Goal: Task Accomplishment & Management: Manage account settings

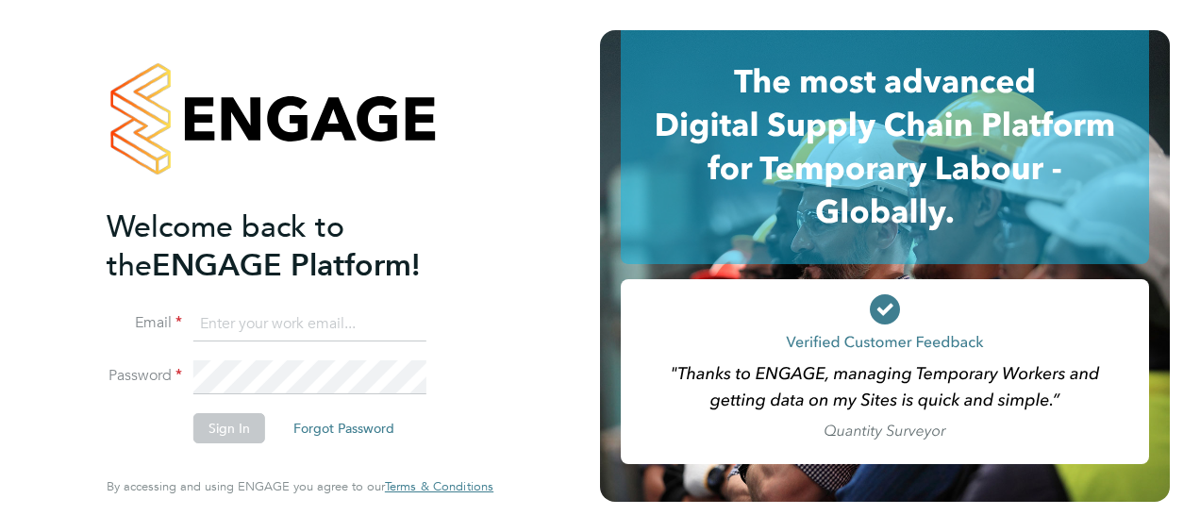
type input "[PERSON_NAME][EMAIL_ADDRESS][PERSON_NAME][DOMAIN_NAME]"
click at [226, 428] on button "Sign In" at bounding box center [229, 428] width 72 height 30
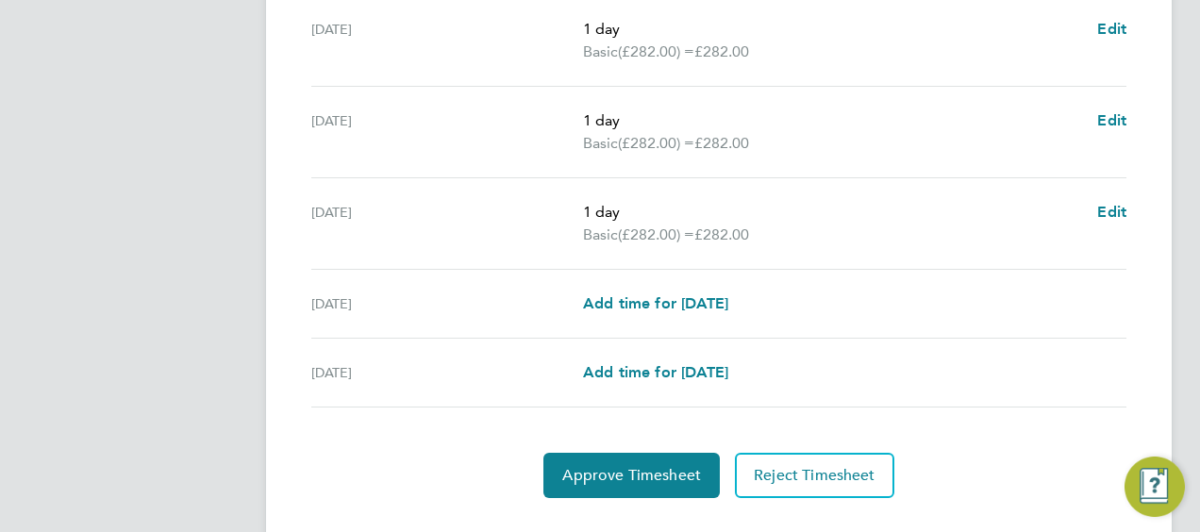
scroll to position [805, 0]
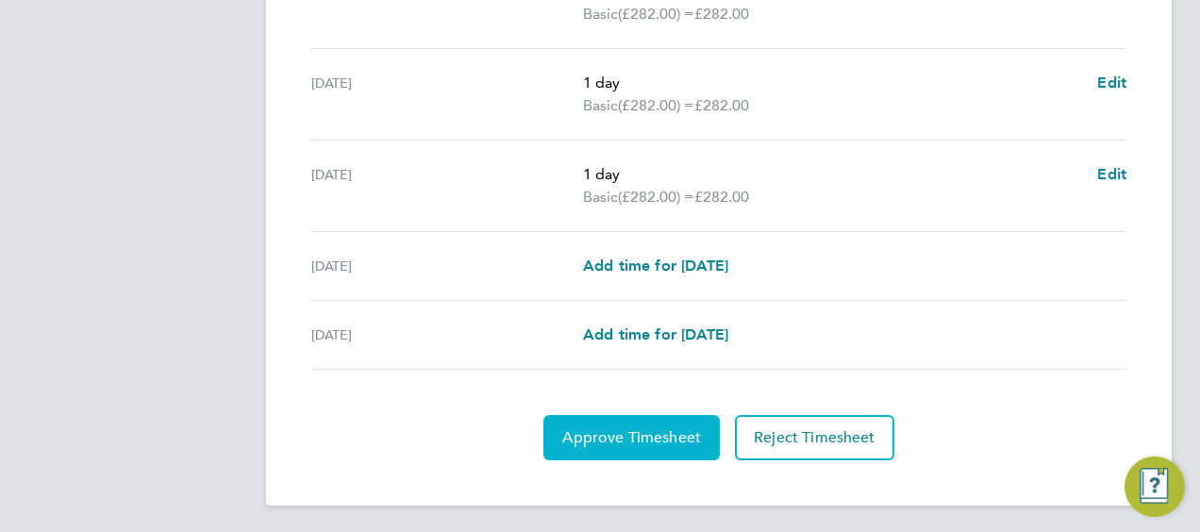
click at [620, 436] on span "Approve Timesheet" at bounding box center [631, 437] width 139 height 19
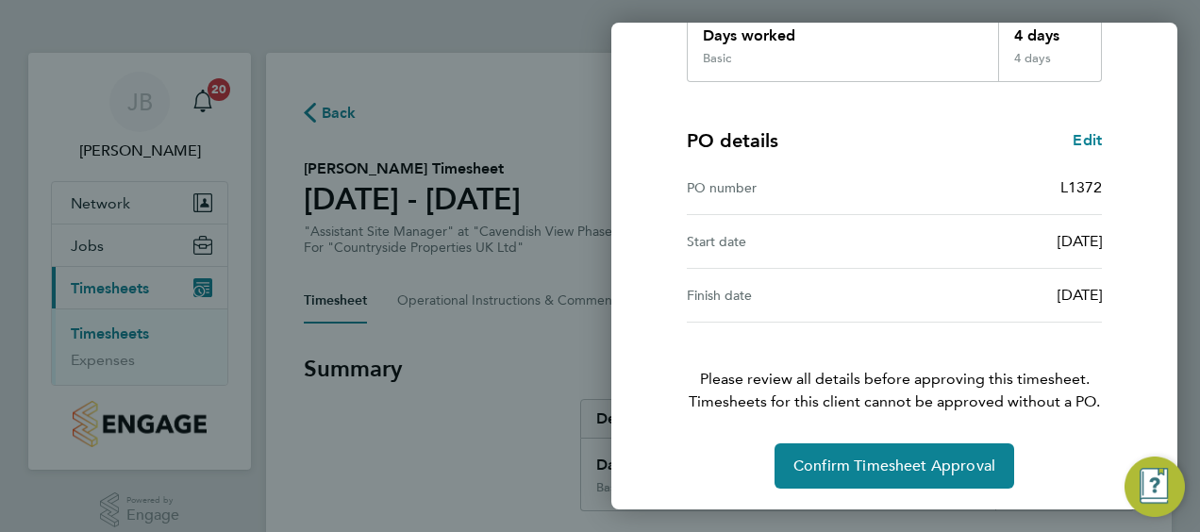
scroll to position [368, 0]
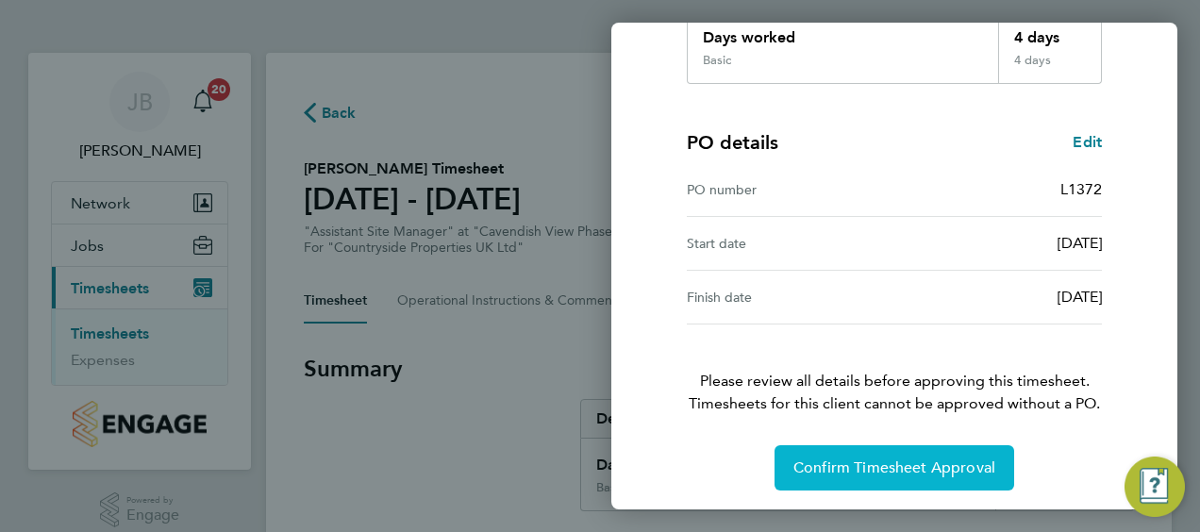
click at [893, 468] on span "Confirm Timesheet Approval" at bounding box center [894, 467] width 202 height 19
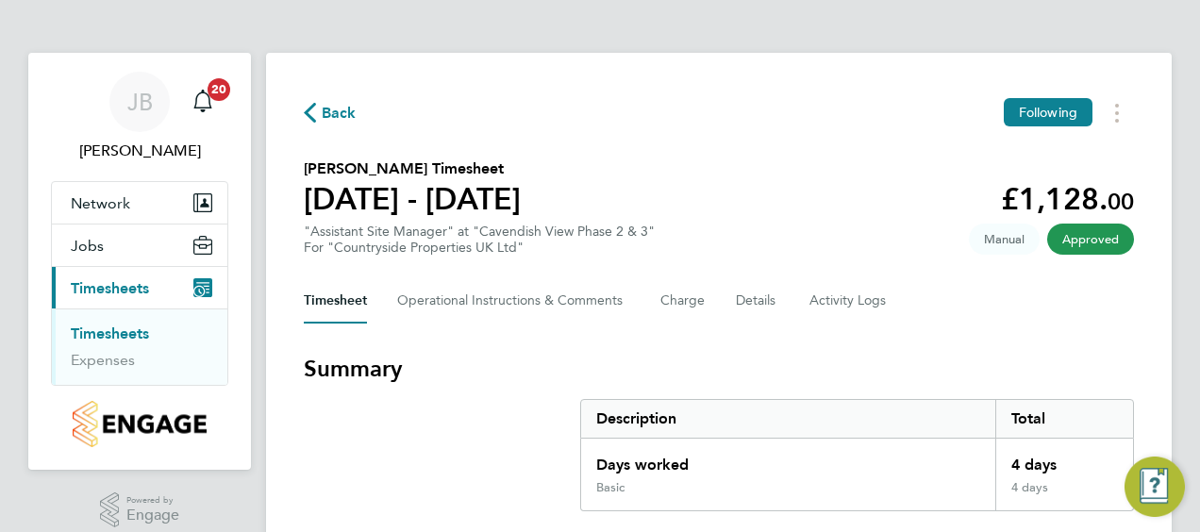
click at [52, 267] on button "Current page: Timesheets" at bounding box center [139, 288] width 175 height 42
